Goal: Task Accomplishment & Management: Use online tool/utility

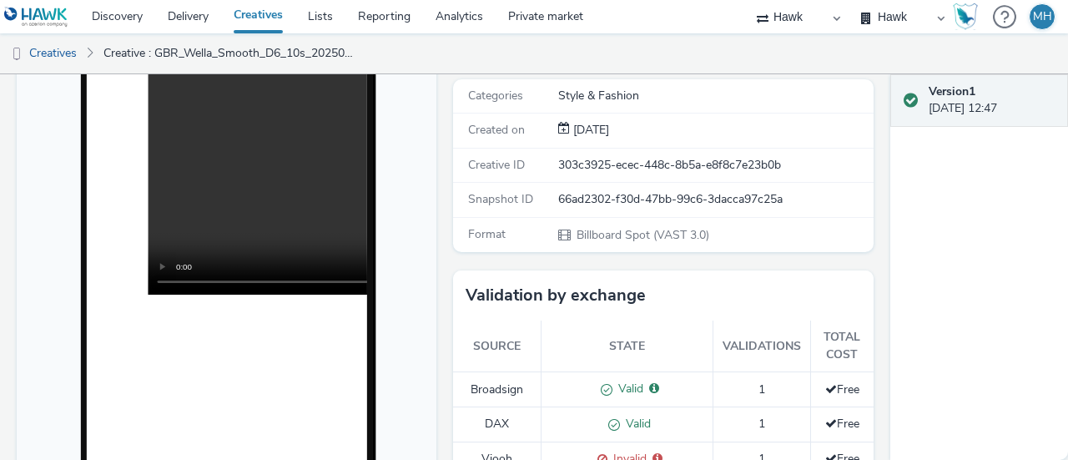
scroll to position [167, 0]
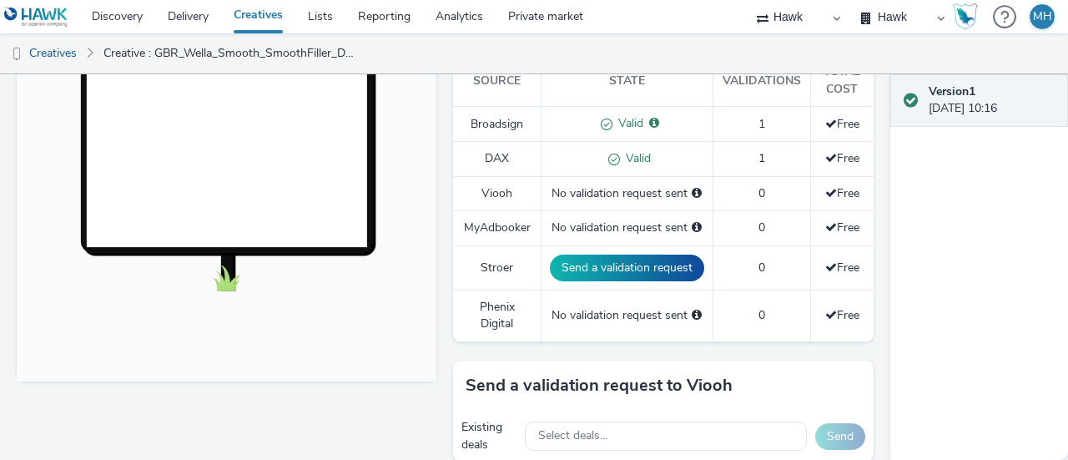
scroll to position [167, 0]
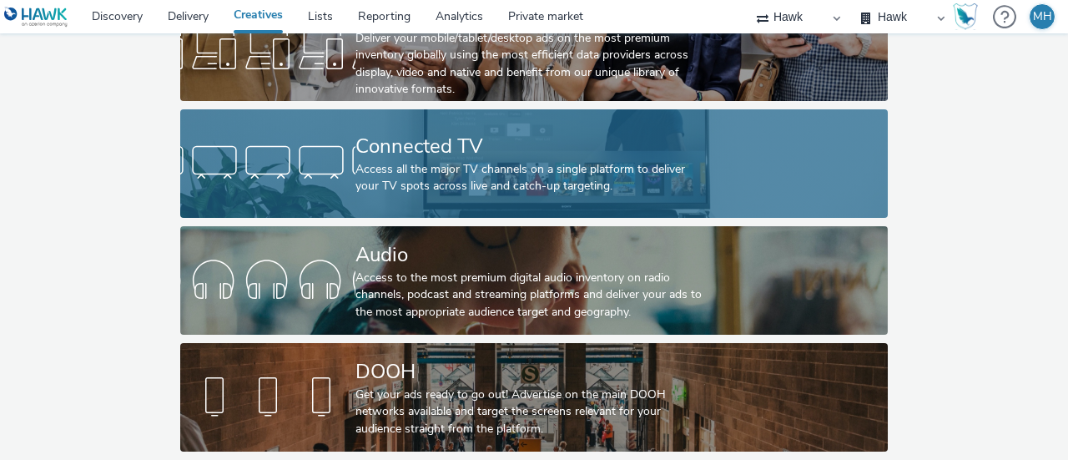
scroll to position [155, 0]
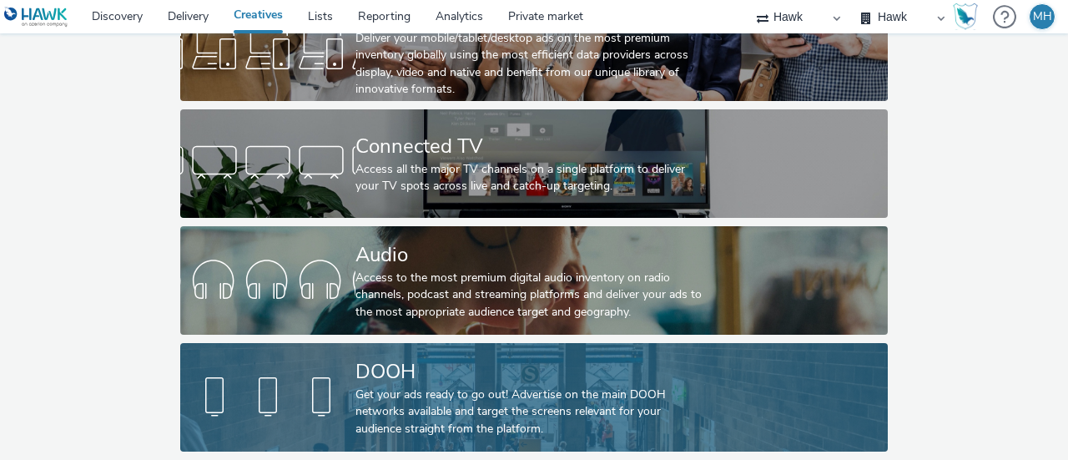
click at [425, 371] on div "DOOH" at bounding box center [531, 371] width 351 height 29
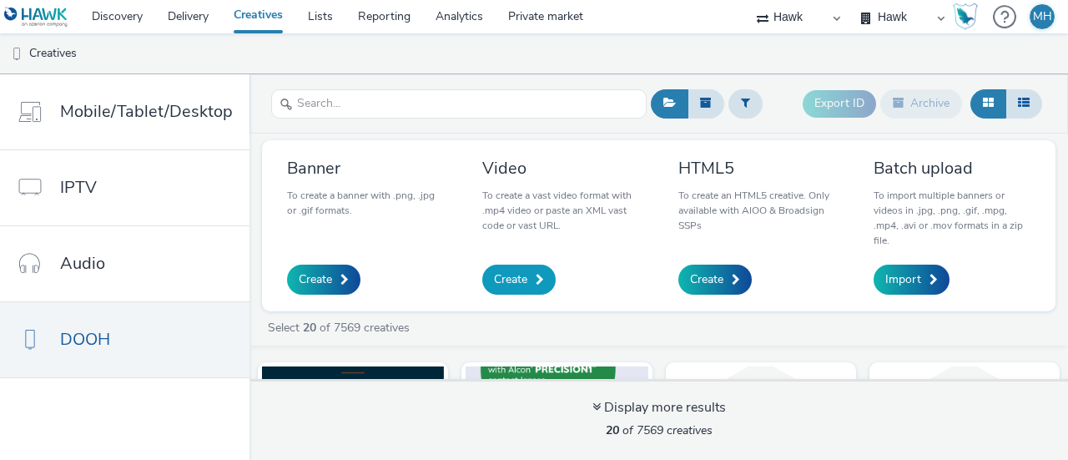
click at [538, 288] on link "Create" at bounding box center [518, 280] width 73 height 30
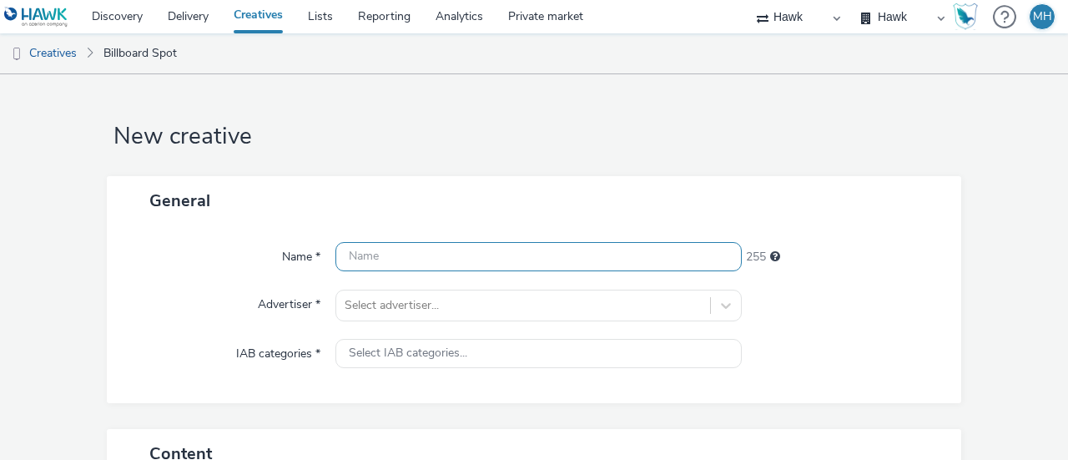
click at [480, 263] on input "text" at bounding box center [538, 256] width 406 height 29
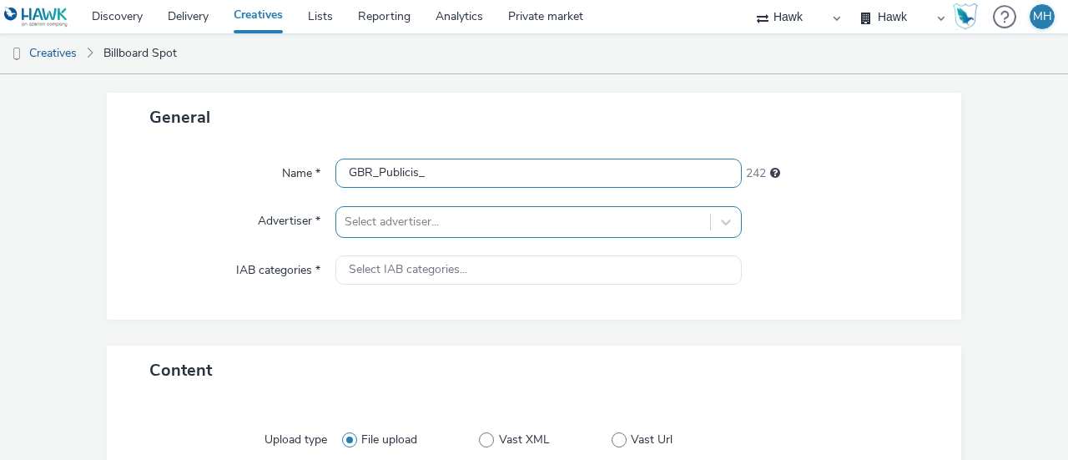
type input "GBR_Publicis_"
click at [472, 226] on div "Select advertiser..." at bounding box center [538, 222] width 406 height 32
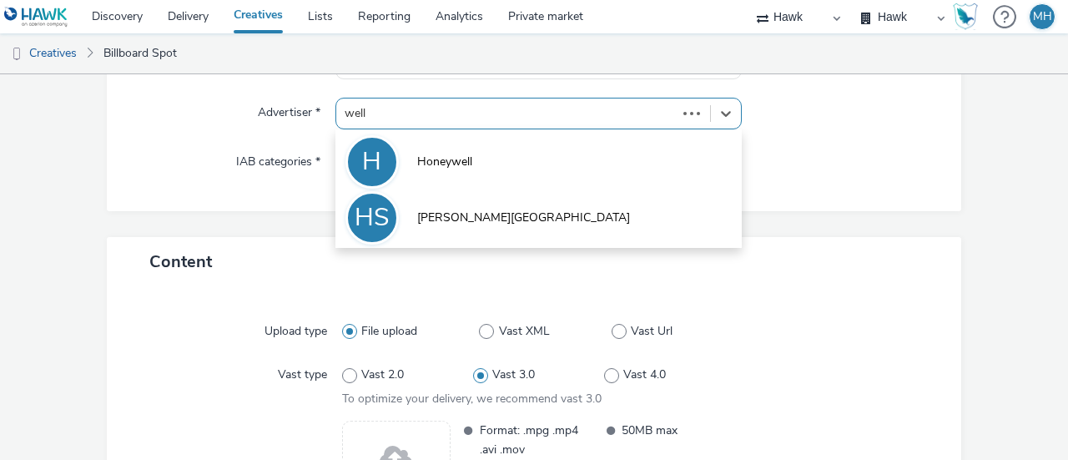
type input "wella"
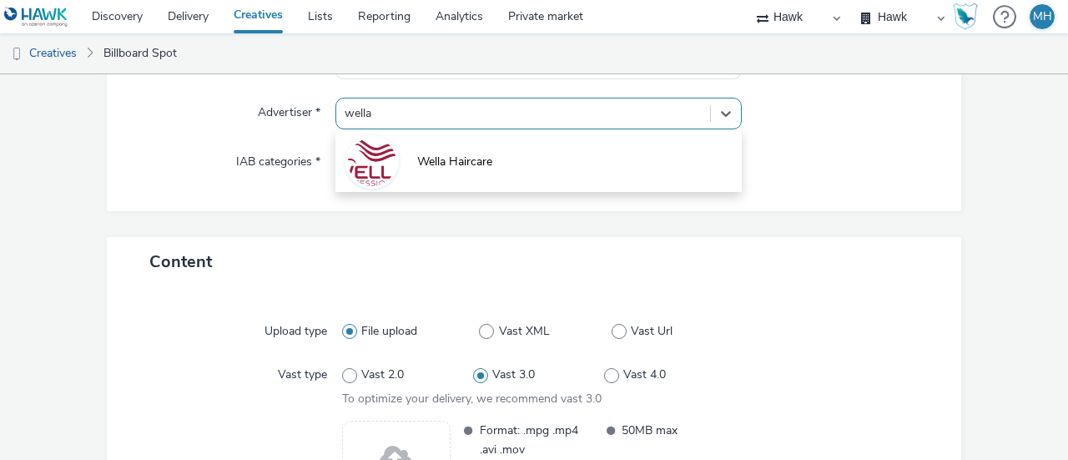
click at [426, 156] on span "Wella Haircare" at bounding box center [454, 162] width 75 height 17
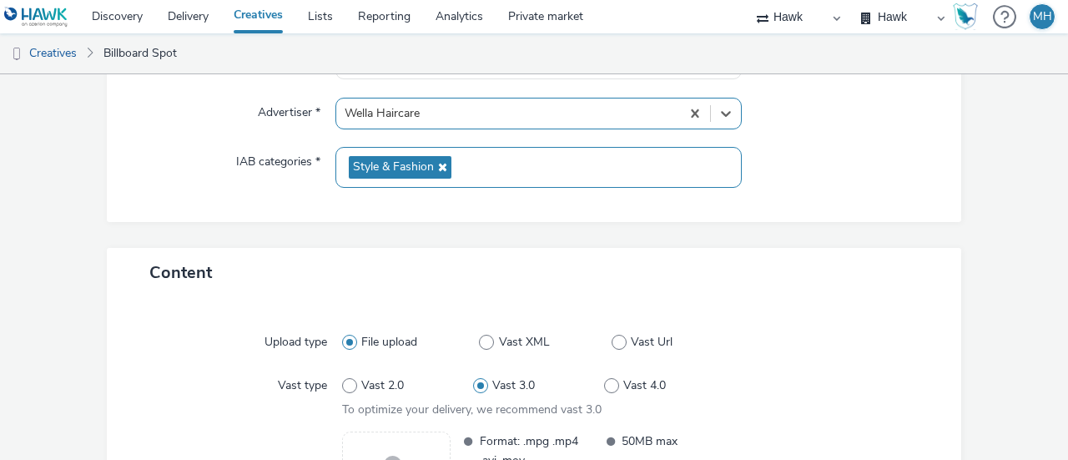
click at [496, 111] on div at bounding box center [508, 113] width 327 height 20
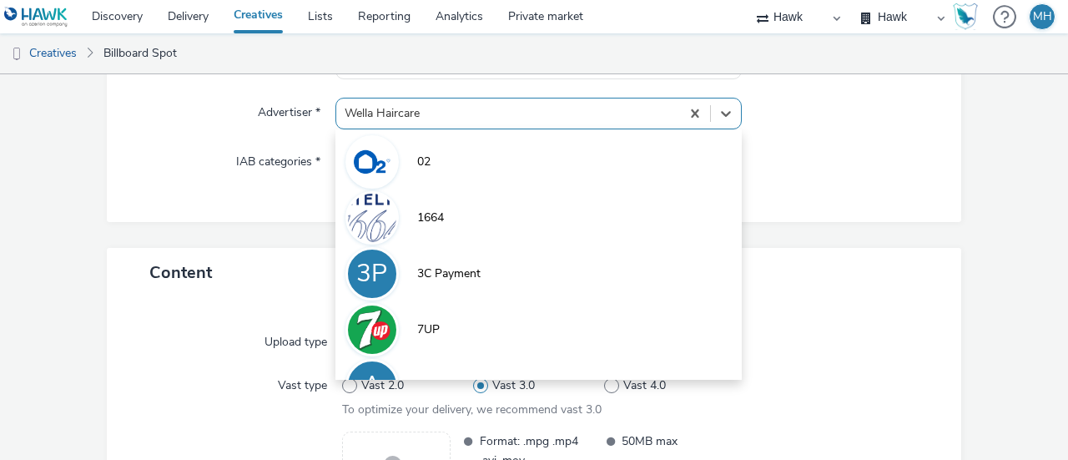
click at [969, 221] on form "New creative General Name * GBR_Publicis_ 242 Advertiser * option Wella Haircar…" at bounding box center [534, 269] width 1068 height 774
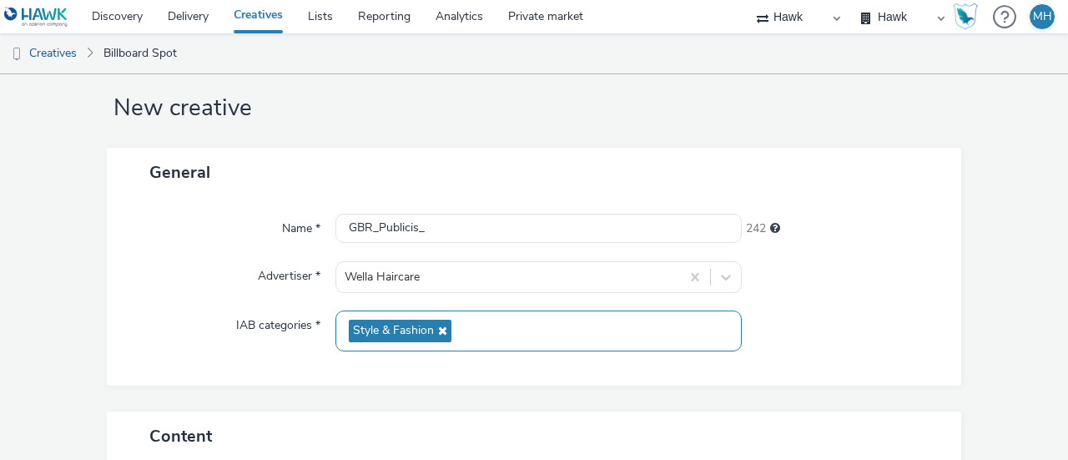
scroll to position [25, 0]
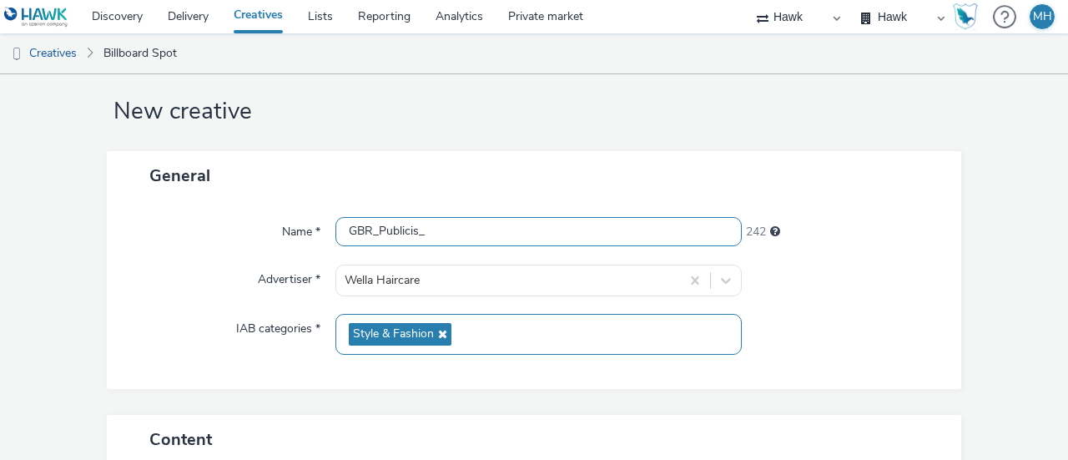
click at [491, 240] on input "GBR_Publicis_" at bounding box center [538, 231] width 406 height 29
type input "GBR_Publicis_Wella_Smooth_10''_TEST"
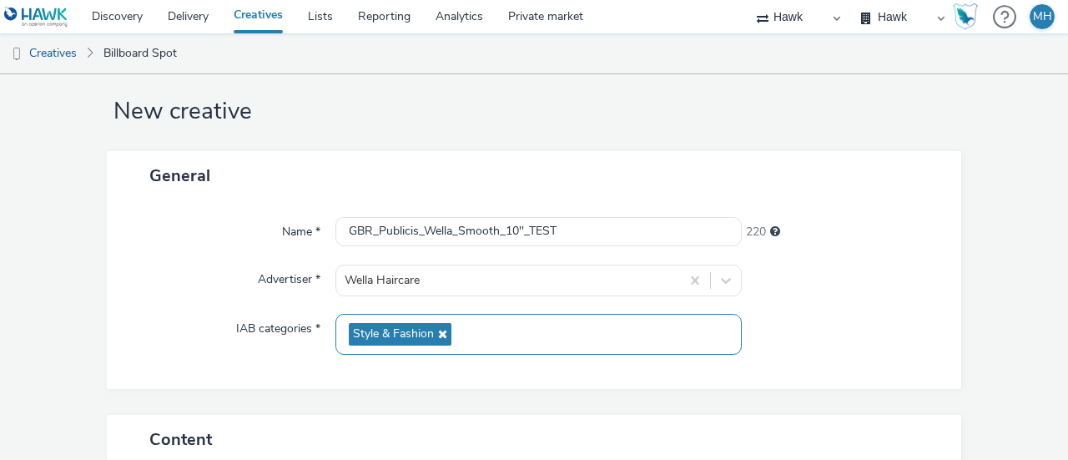
click at [1001, 260] on form "New creative General Name * GBR_Publicis_Wella_Smooth_10''_TEST 220 Advertiser …" at bounding box center [534, 436] width 1068 height 774
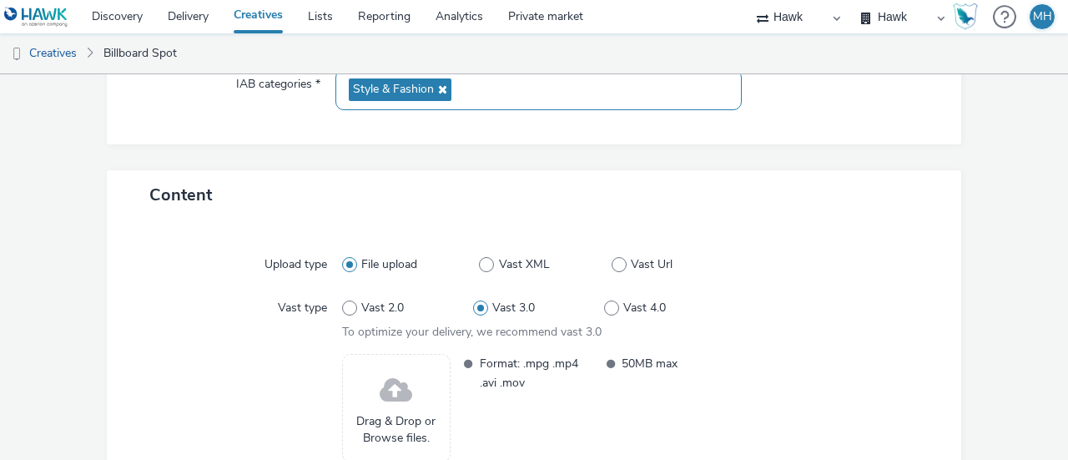
scroll to position [275, 0]
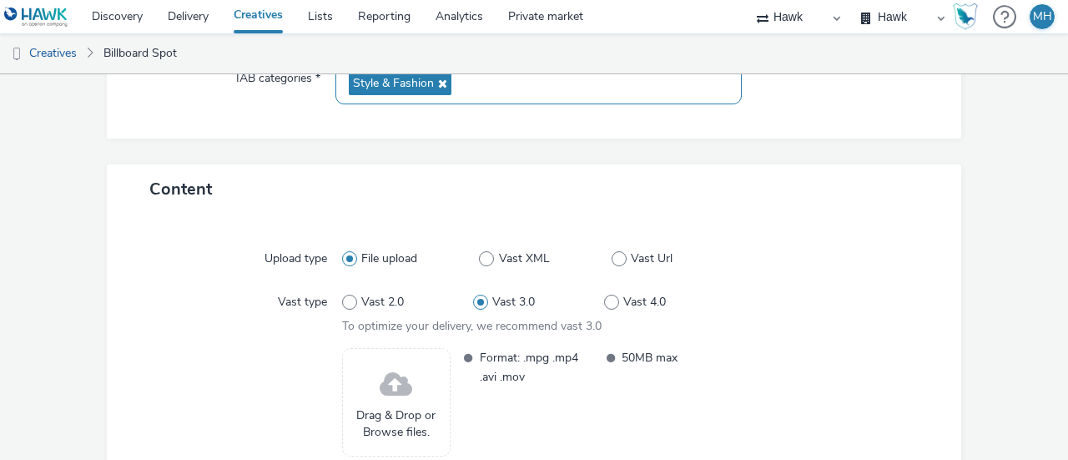
click at [811, 248] on div at bounding box center [833, 259] width 197 height 30
click at [797, 338] on div "Upload type File upload Vast XML Vast Url Vast type Vast 2.0 Vast 3.0 Vast 4.0 …" at bounding box center [534, 358] width 821 height 257
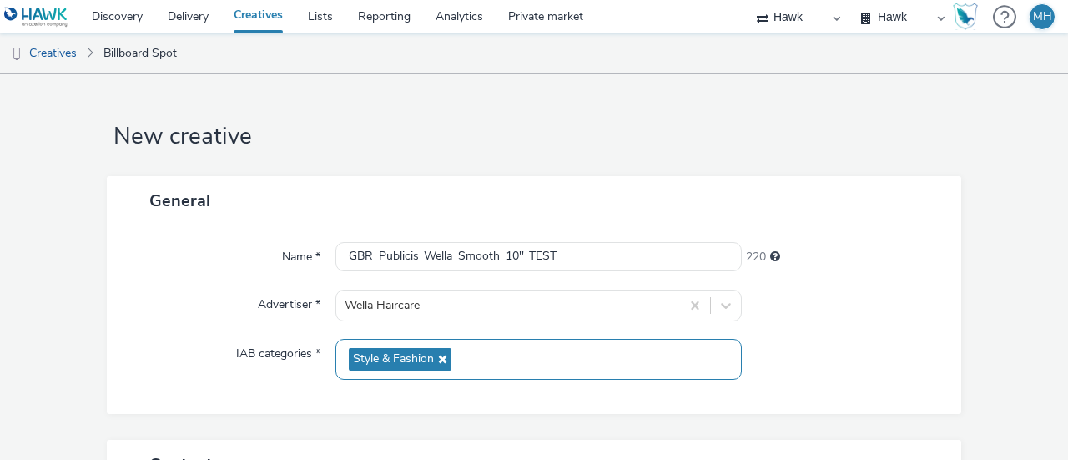
scroll to position [411, 0]
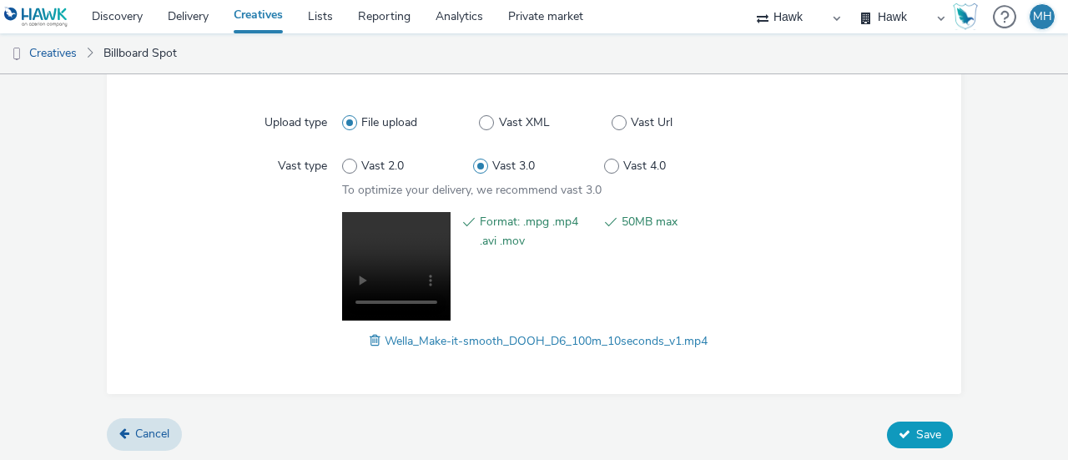
click at [931, 435] on button "Save" at bounding box center [920, 434] width 66 height 27
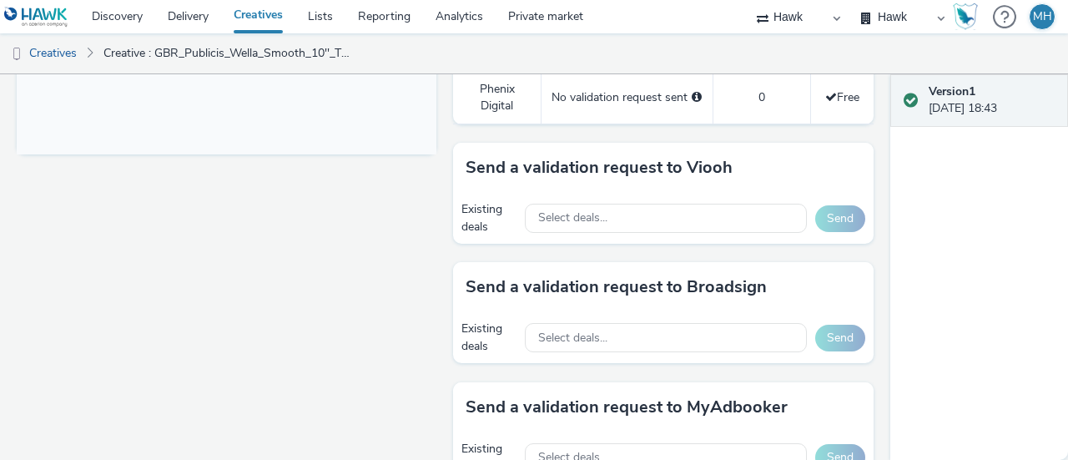
scroll to position [751, 0]
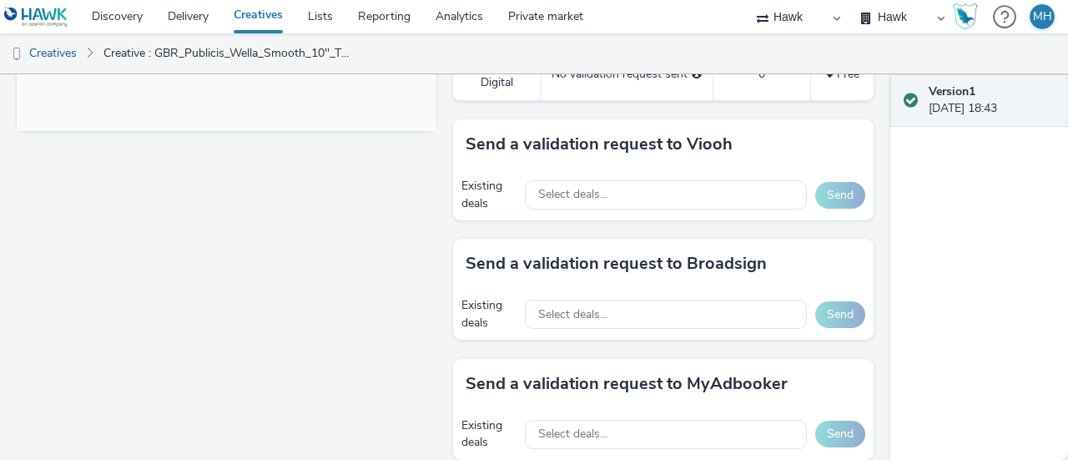
click at [632, 289] on div "Existing deals Select deals... Send" at bounding box center [663, 314] width 420 height 51
click at [633, 301] on div "Select deals..." at bounding box center [666, 314] width 282 height 29
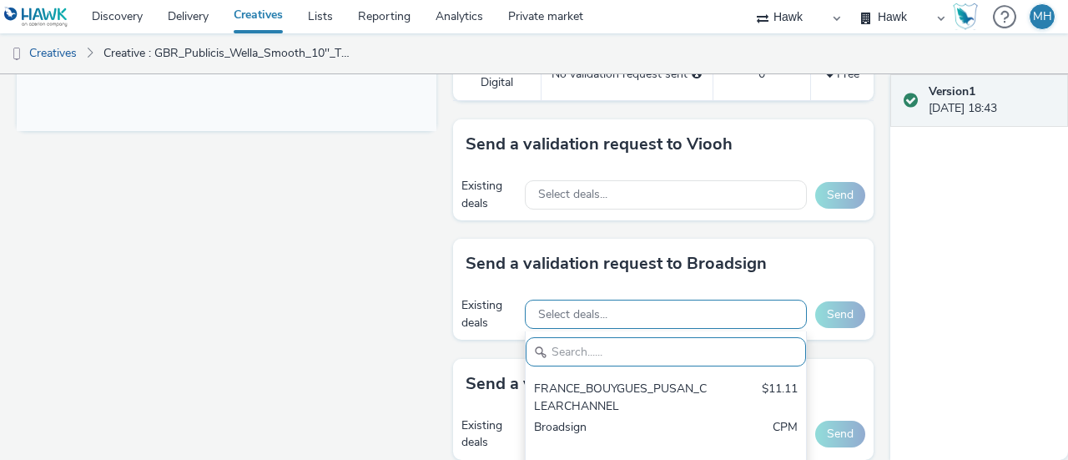
paste input "AO_I-Media_All Frames"
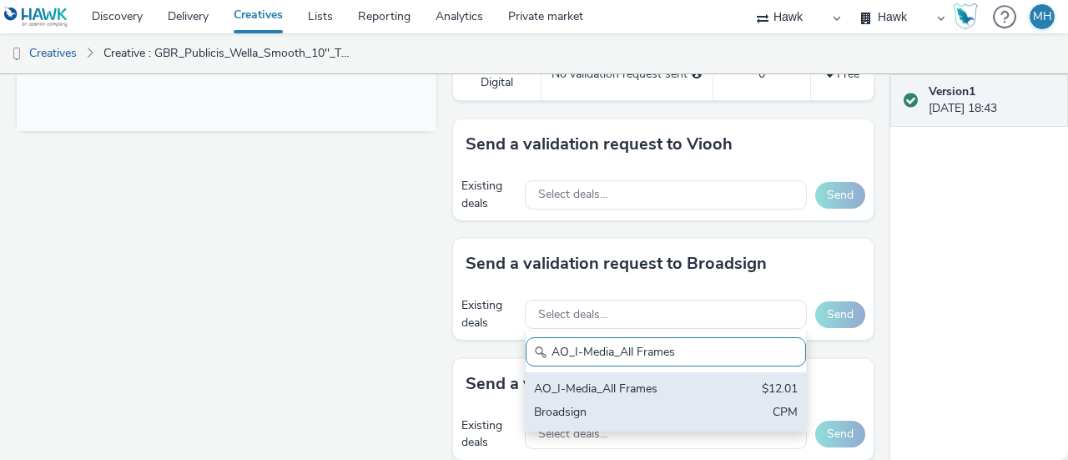
type input "AO_I-Media_All Frames"
click at [649, 404] on div "Broadsign" at bounding box center [620, 413] width 173 height 19
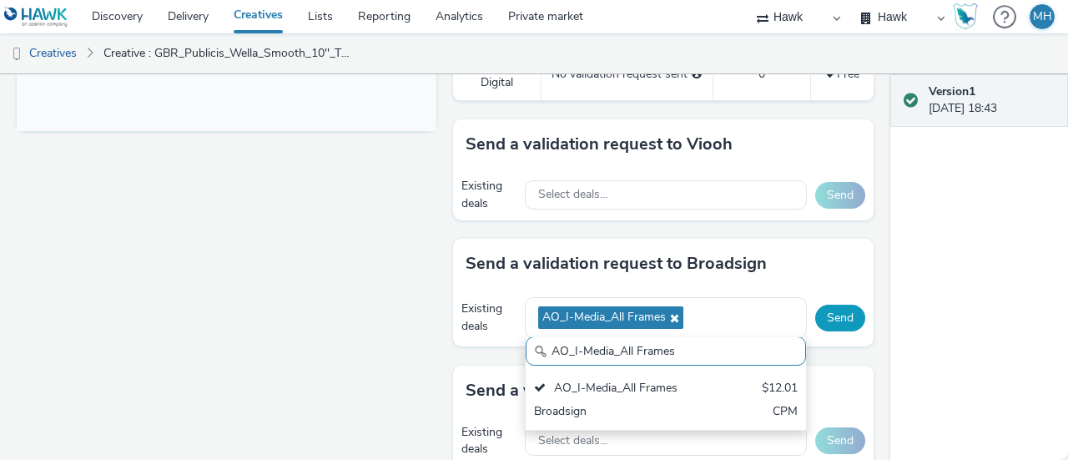
click at [851, 310] on button "Send" at bounding box center [840, 318] width 50 height 27
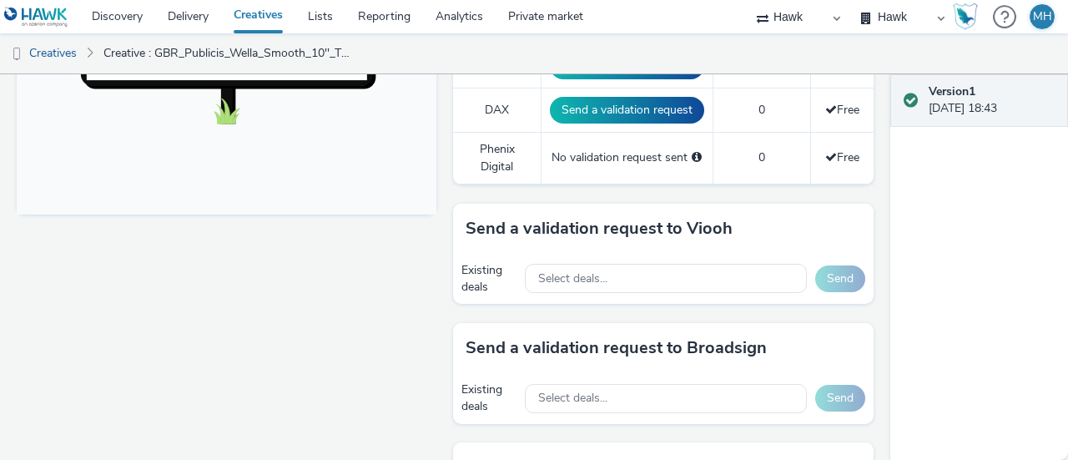
scroll to position [751, 0]
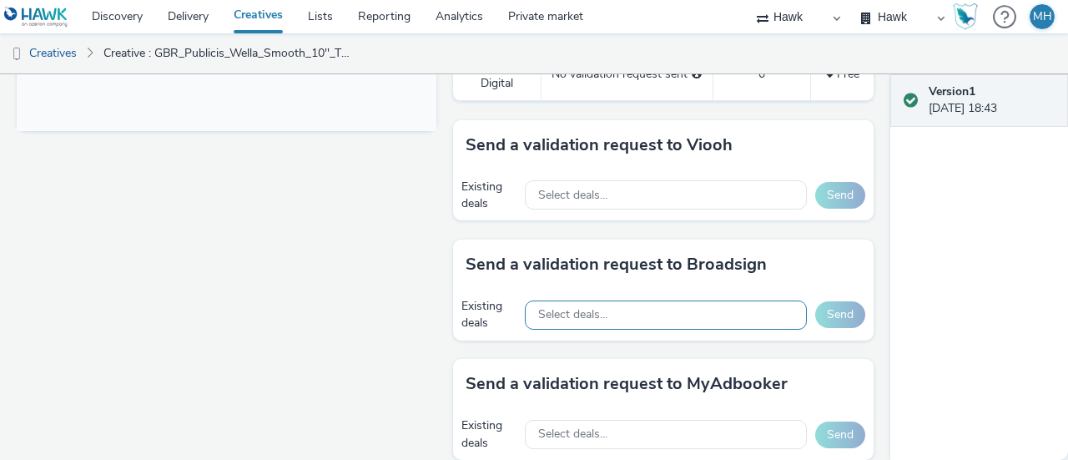
click at [602, 313] on div "Select deals..." at bounding box center [666, 314] width 282 height 29
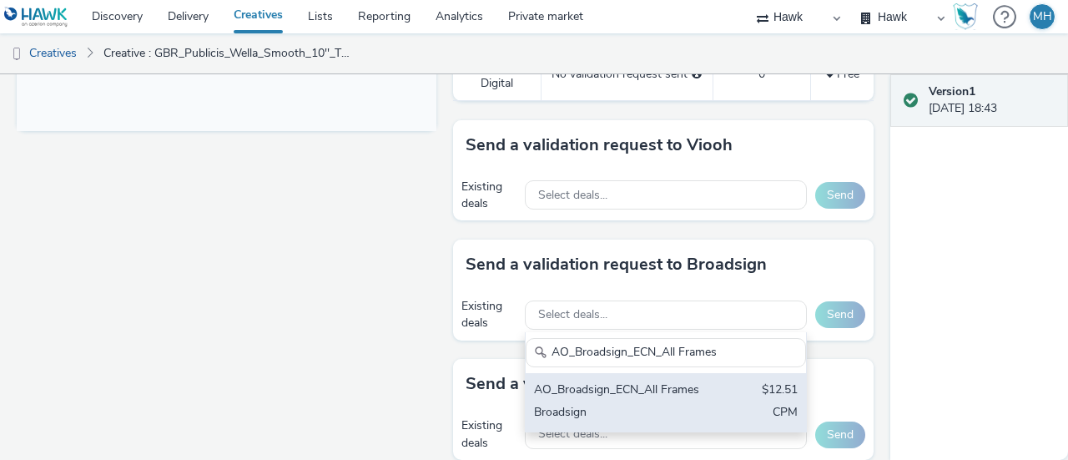
type input "AO_Broadsign_ECN_All Frames"
click at [628, 381] on div "AO_Broadsign_ECN_All Frames" at bounding box center [620, 390] width 173 height 19
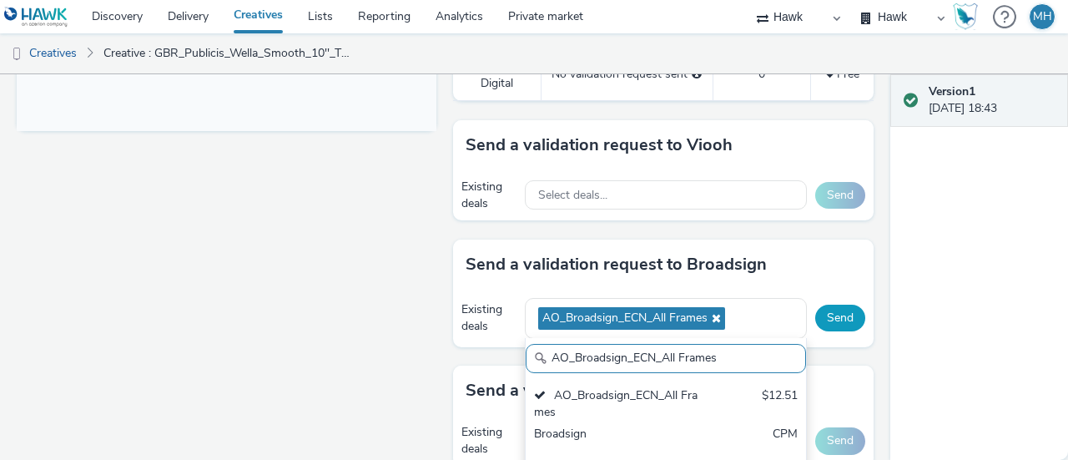
click at [815, 320] on button "Send" at bounding box center [840, 318] width 50 height 27
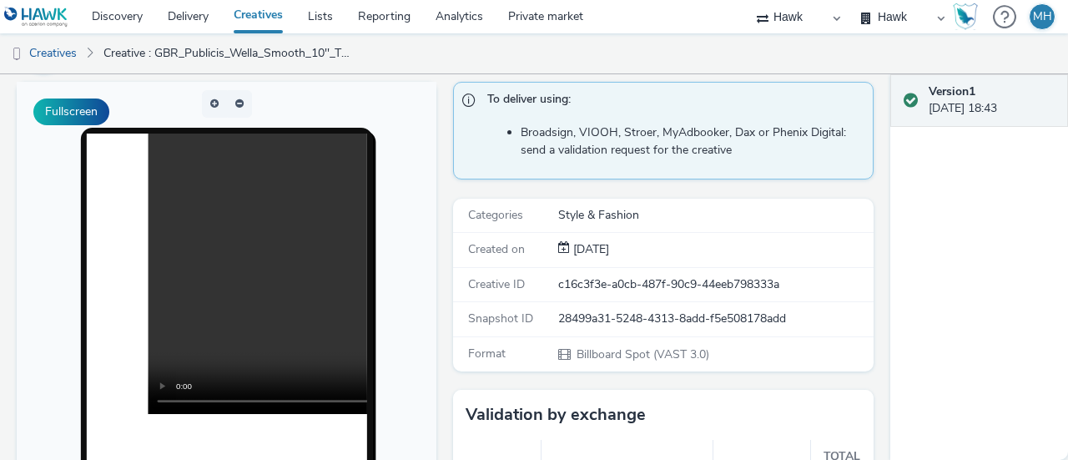
scroll to position [0, 0]
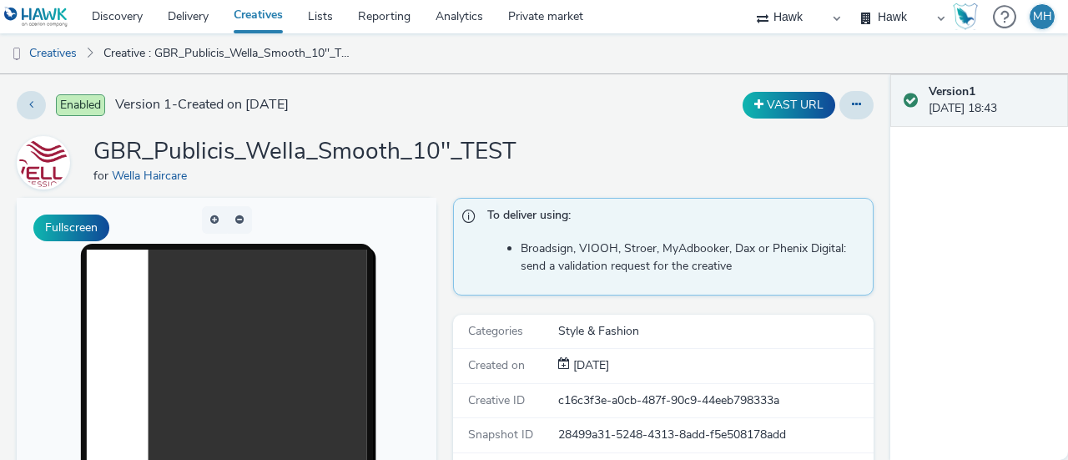
click at [262, 21] on link "Creatives" at bounding box center [258, 16] width 74 height 33
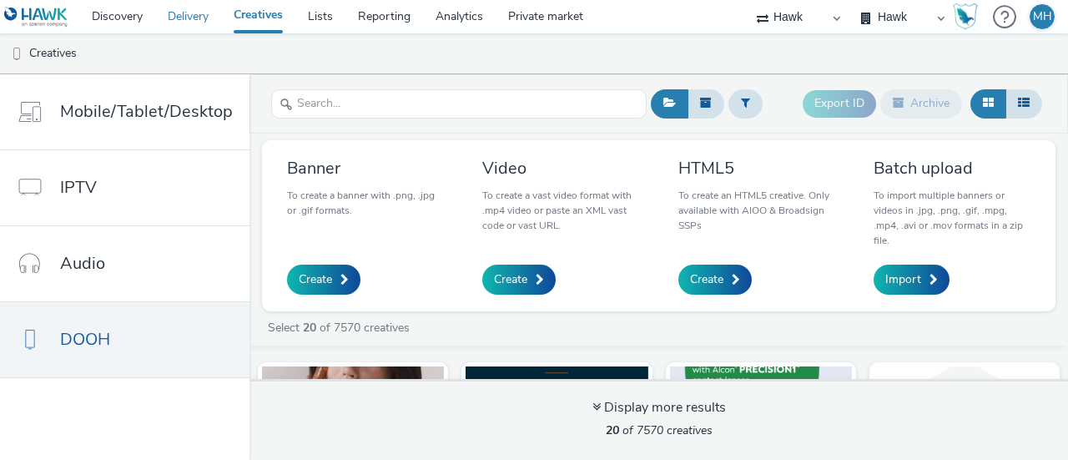
click at [177, 14] on link "Delivery" at bounding box center [188, 16] width 66 height 33
